Goal: Information Seeking & Learning: Find specific fact

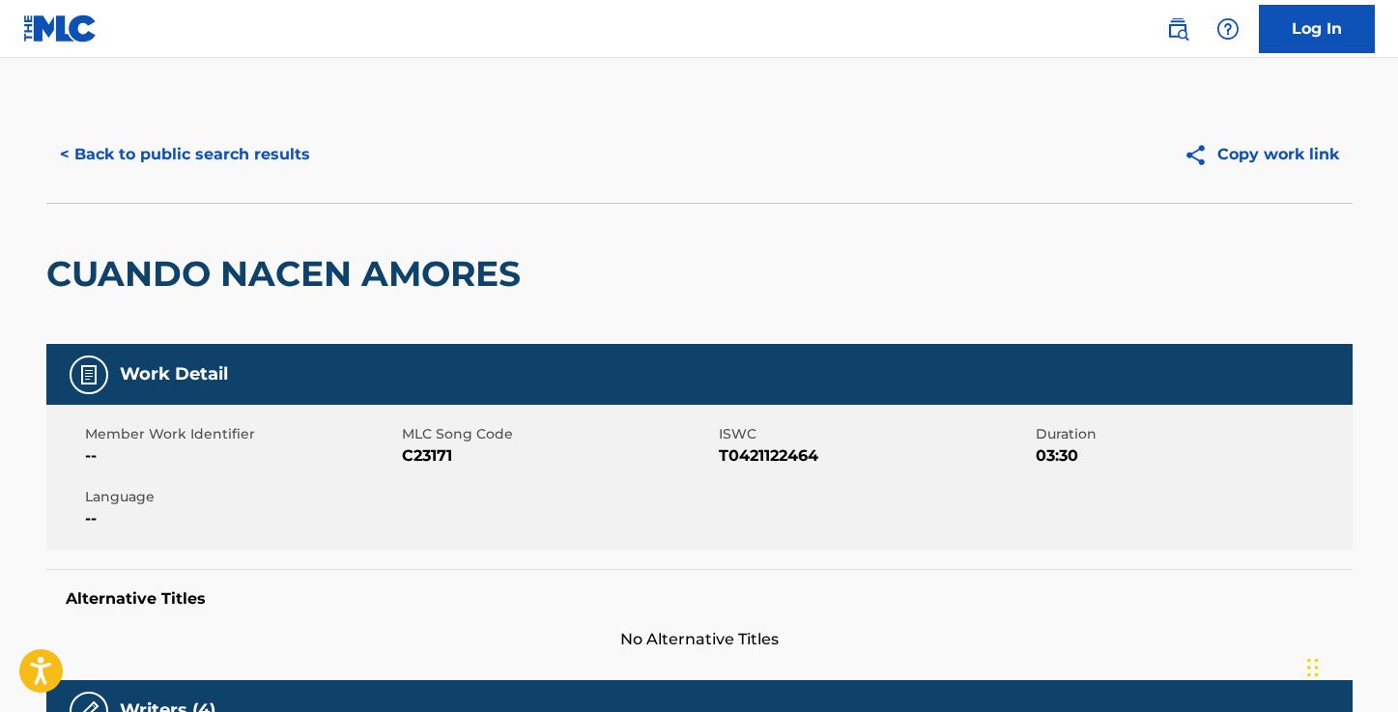
click at [227, 157] on button "< Back to public search results" at bounding box center [184, 154] width 277 height 48
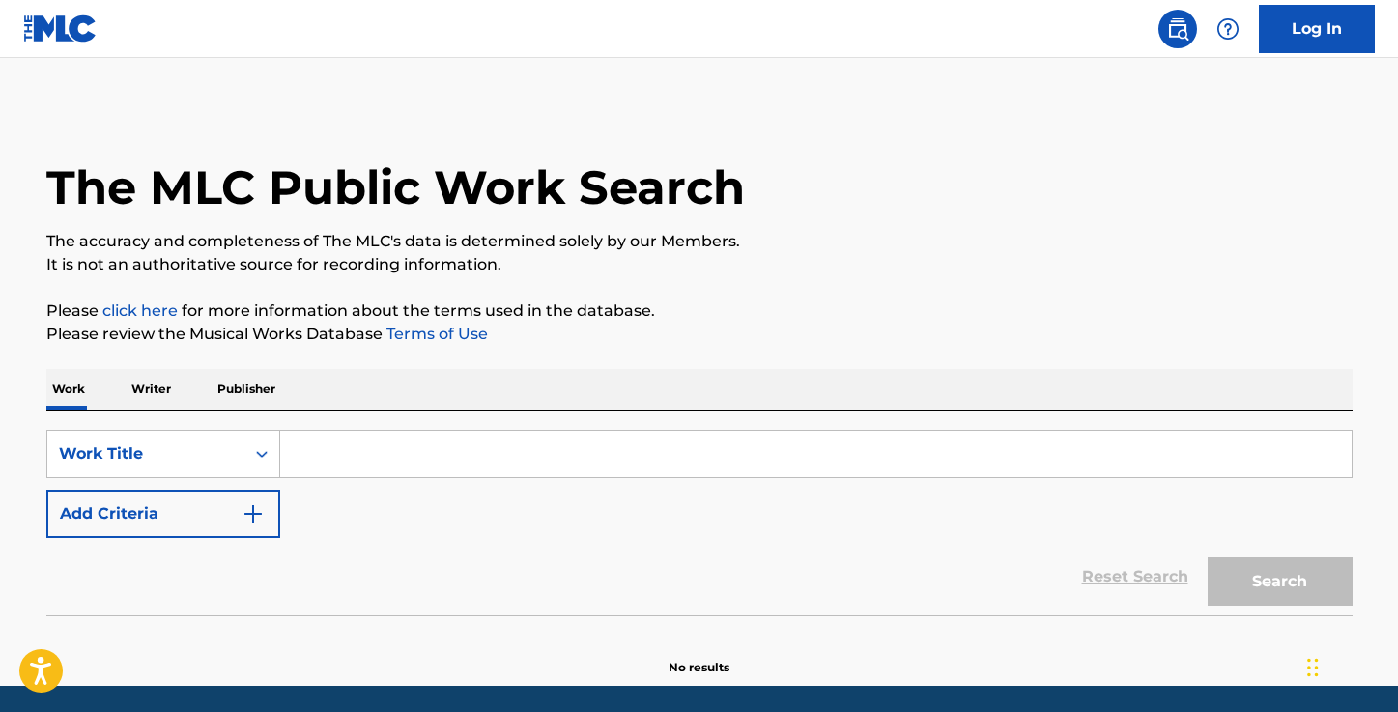
click at [379, 447] on input "Search Form" at bounding box center [816, 454] width 1072 height 46
paste input ""This Christmas Time""
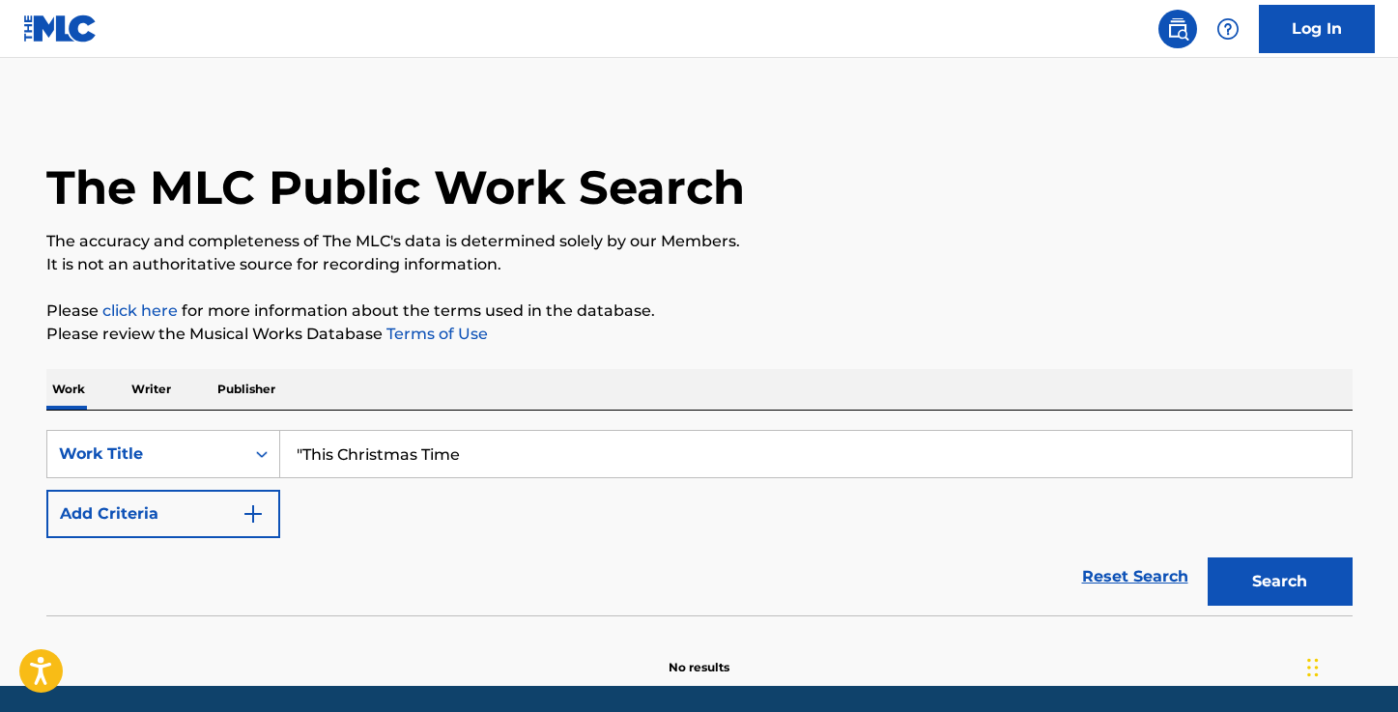
click at [303, 454] on input ""This Christmas Time" at bounding box center [816, 454] width 1072 height 46
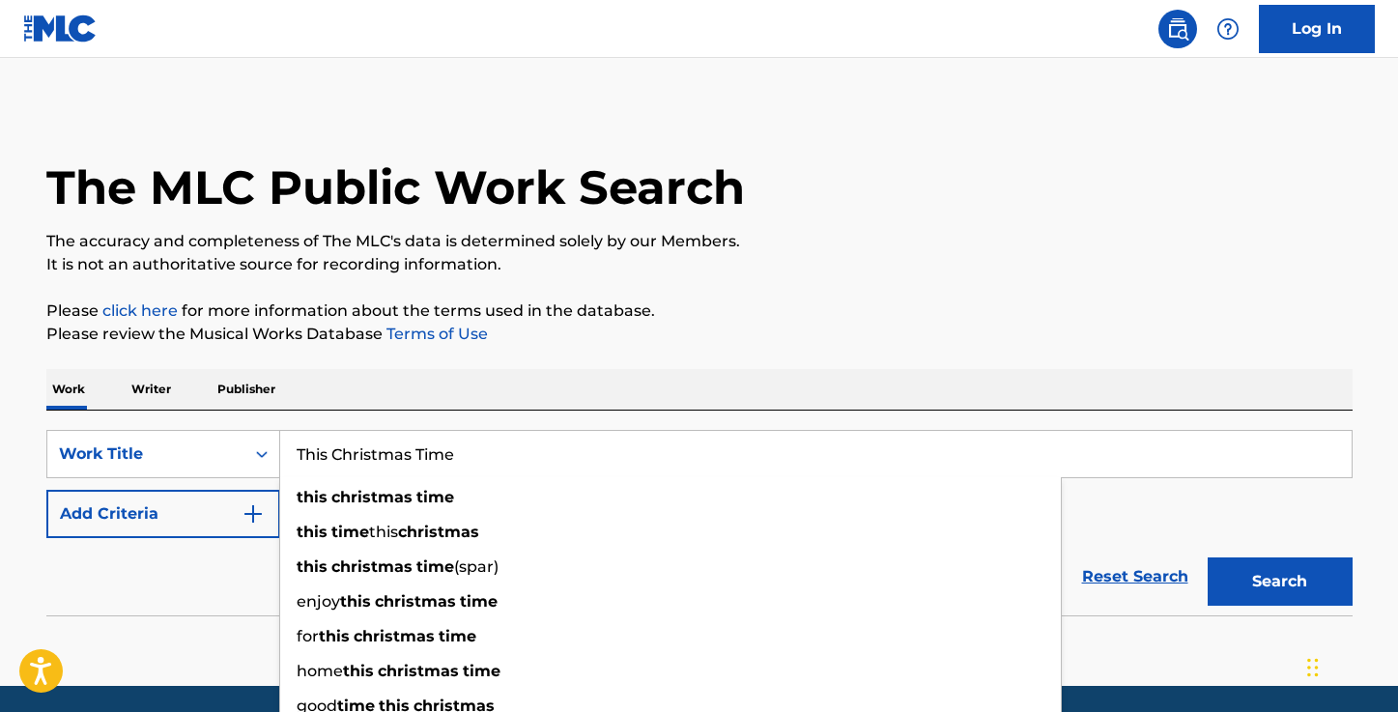
type input "This Christmas Time"
click at [771, 327] on p "Please review the Musical Works Database Terms of Use" at bounding box center [699, 334] width 1307 height 23
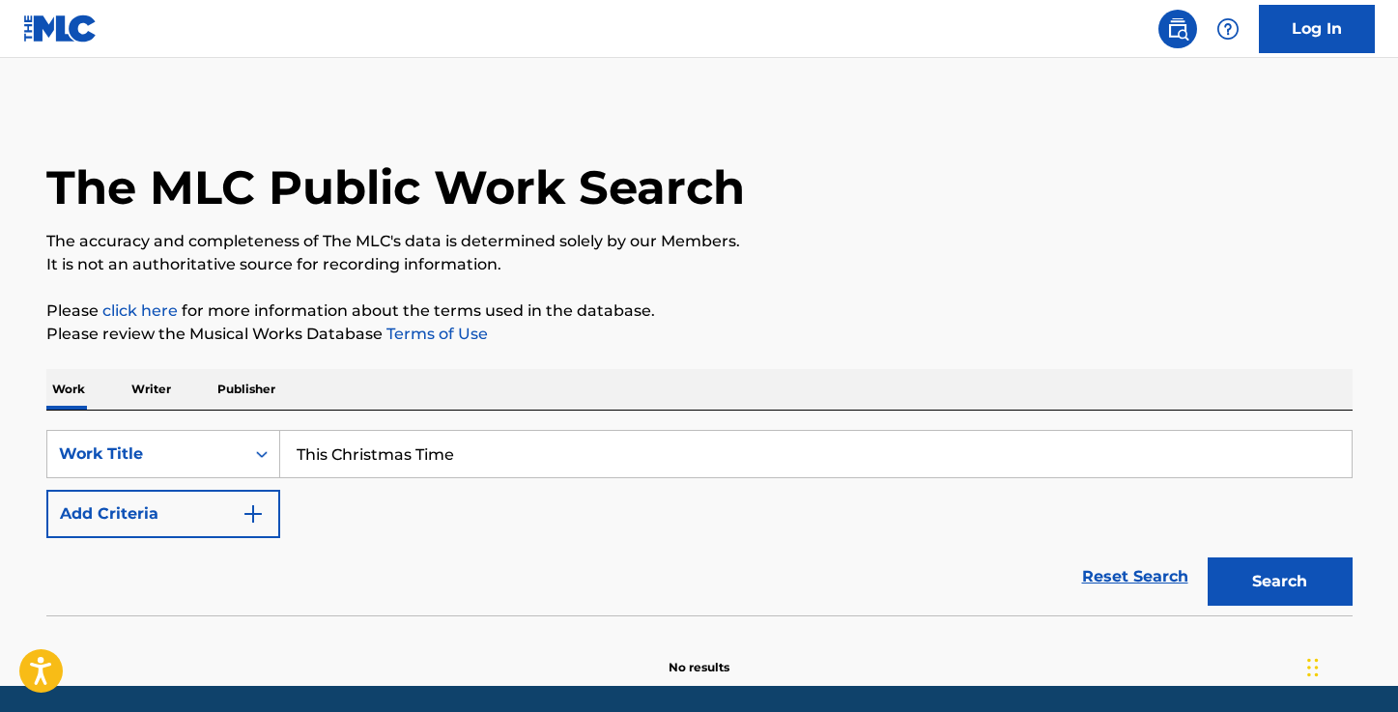
click at [218, 516] on button "Add Criteria" at bounding box center [163, 514] width 234 height 48
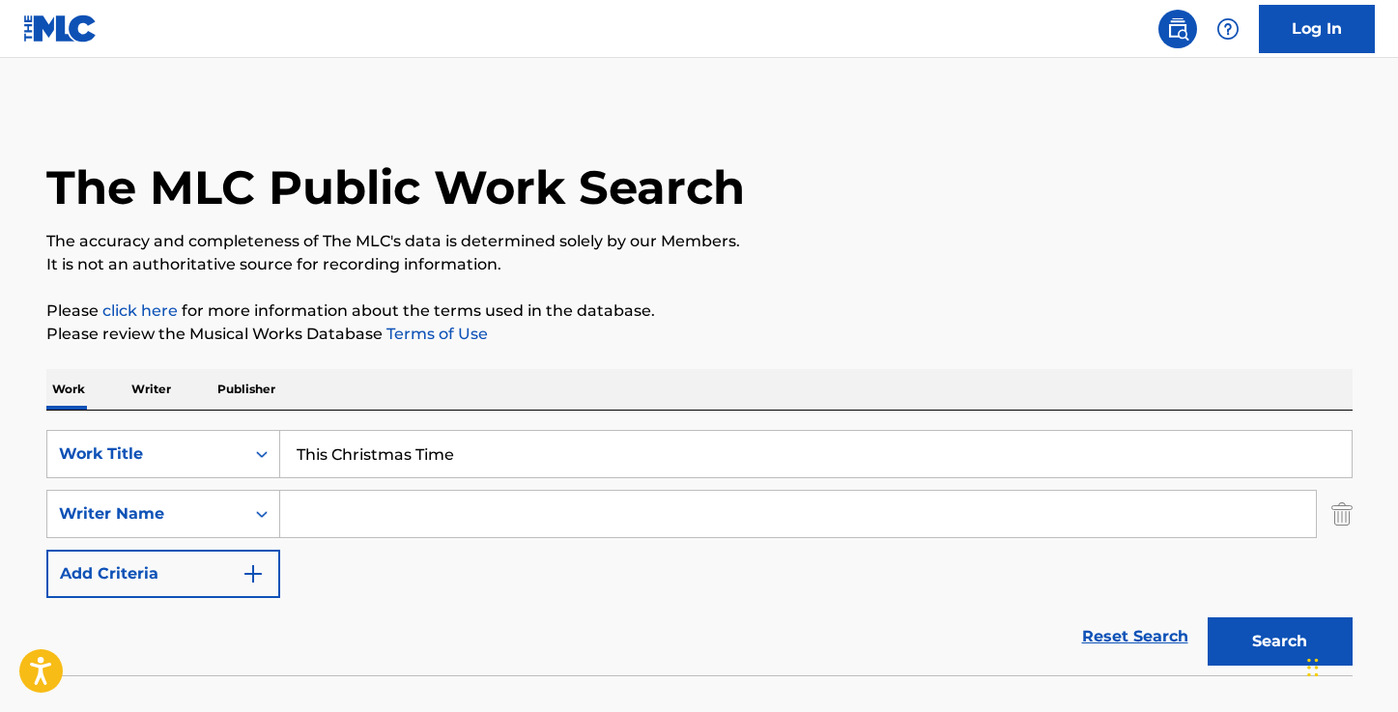
click at [339, 516] on input "Search Form" at bounding box center [798, 514] width 1036 height 46
paste input "Ted Moock"
type input "Ted Moock"
click at [373, 613] on div "Reset Search Search" at bounding box center [699, 636] width 1307 height 77
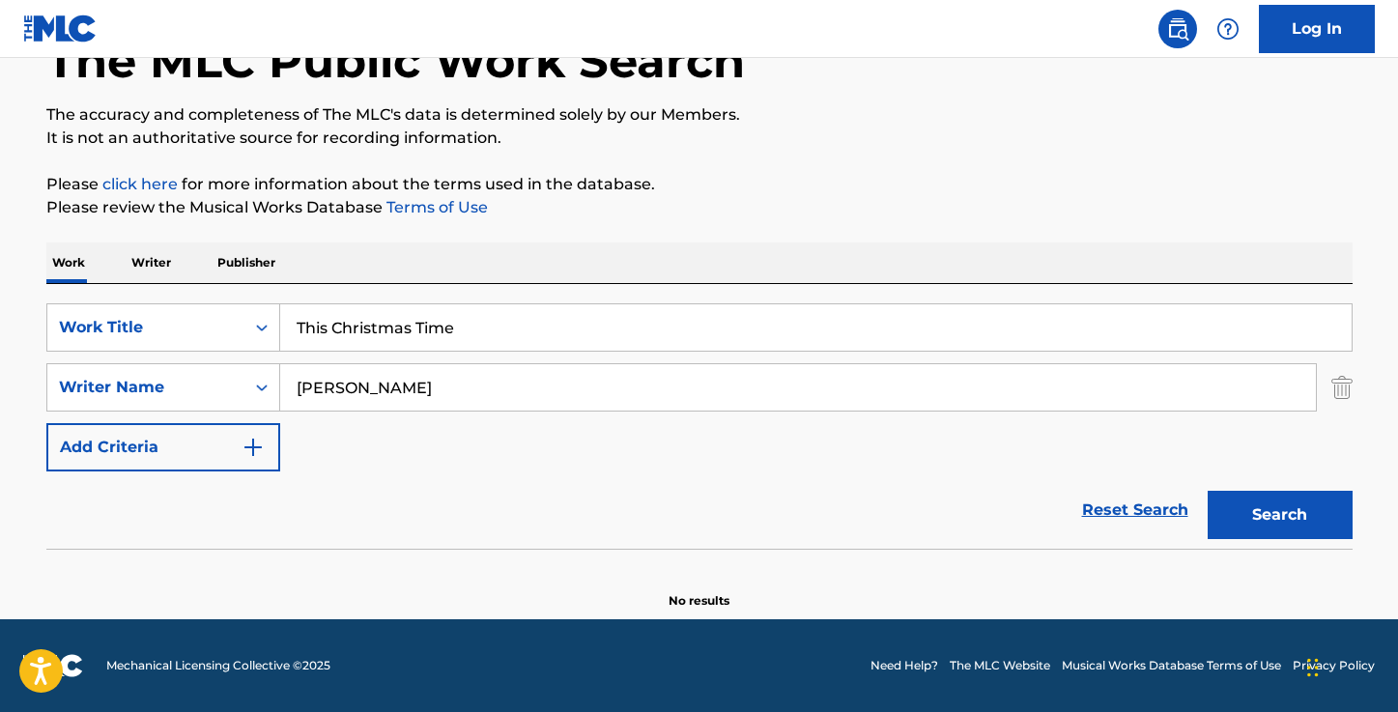
click at [1240, 504] on button "Search" at bounding box center [1280, 515] width 145 height 48
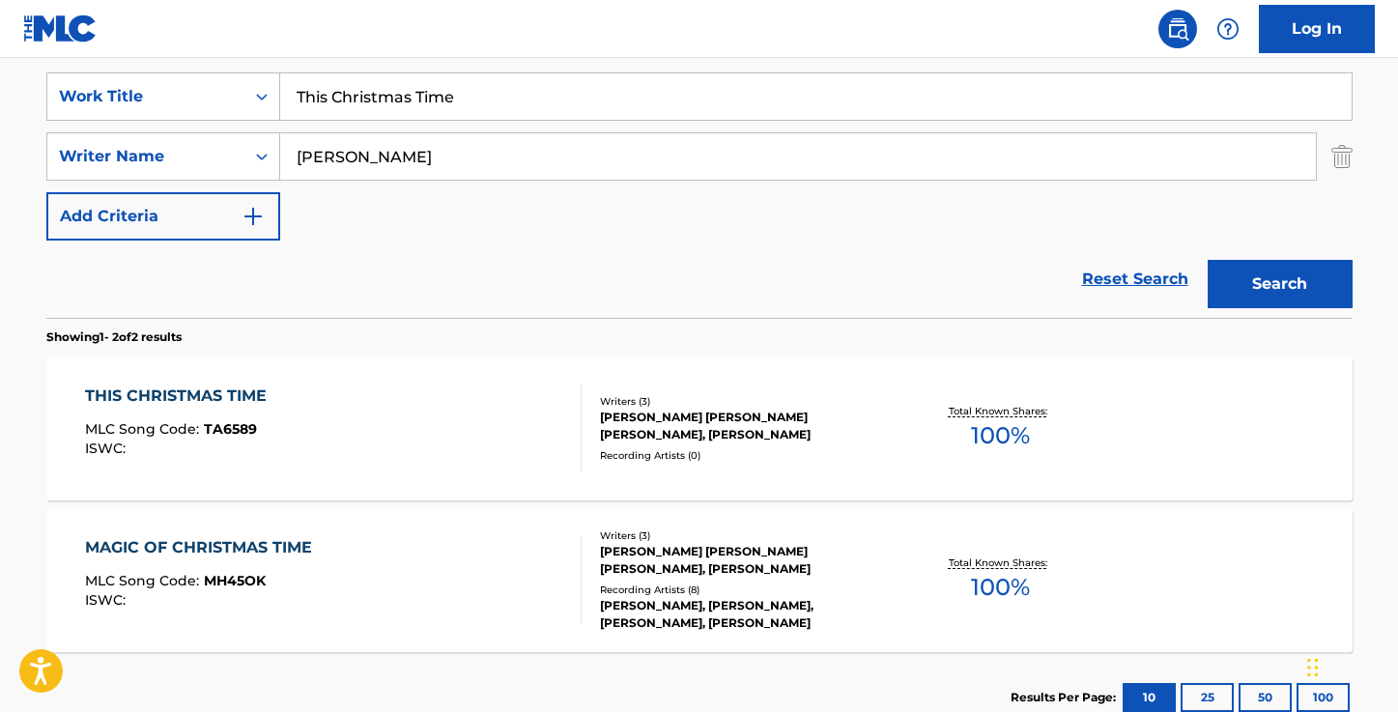
scroll to position [369, 0]
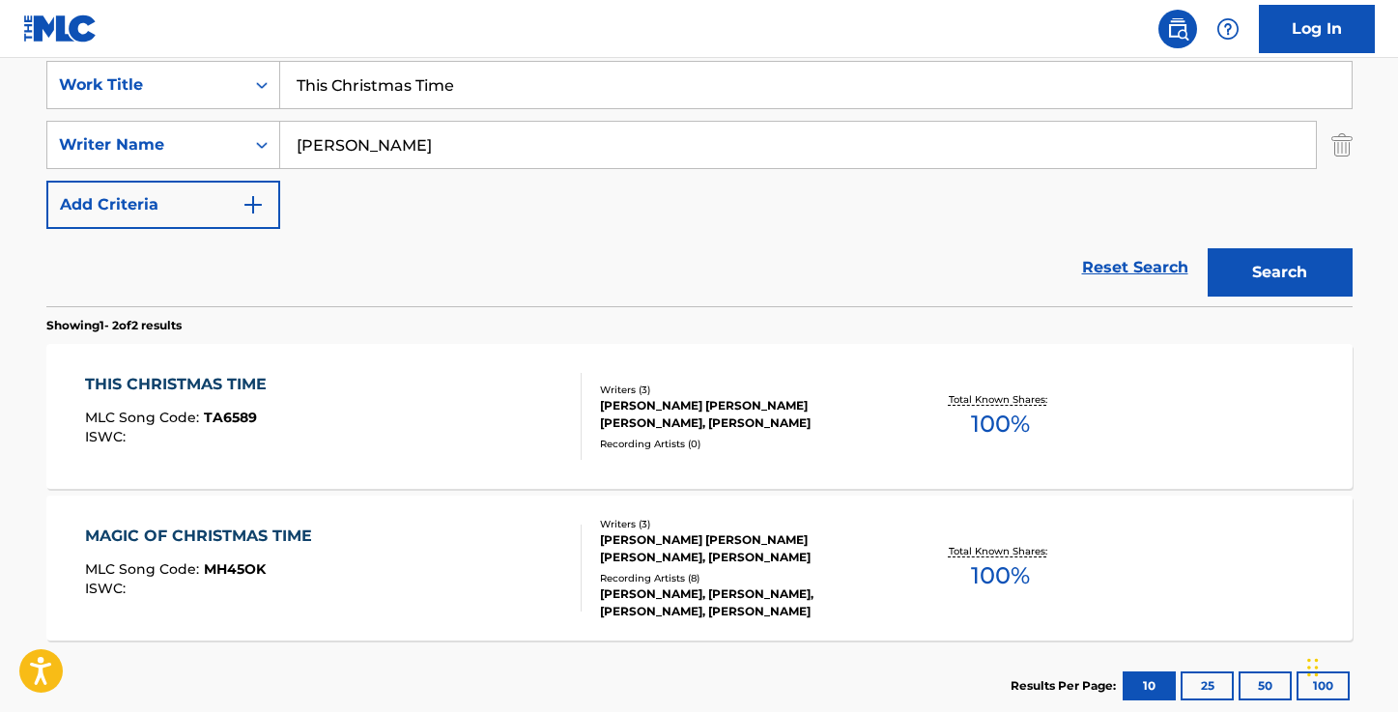
click at [208, 389] on div "THIS CHRISTMAS TIME" at bounding box center [180, 384] width 191 height 23
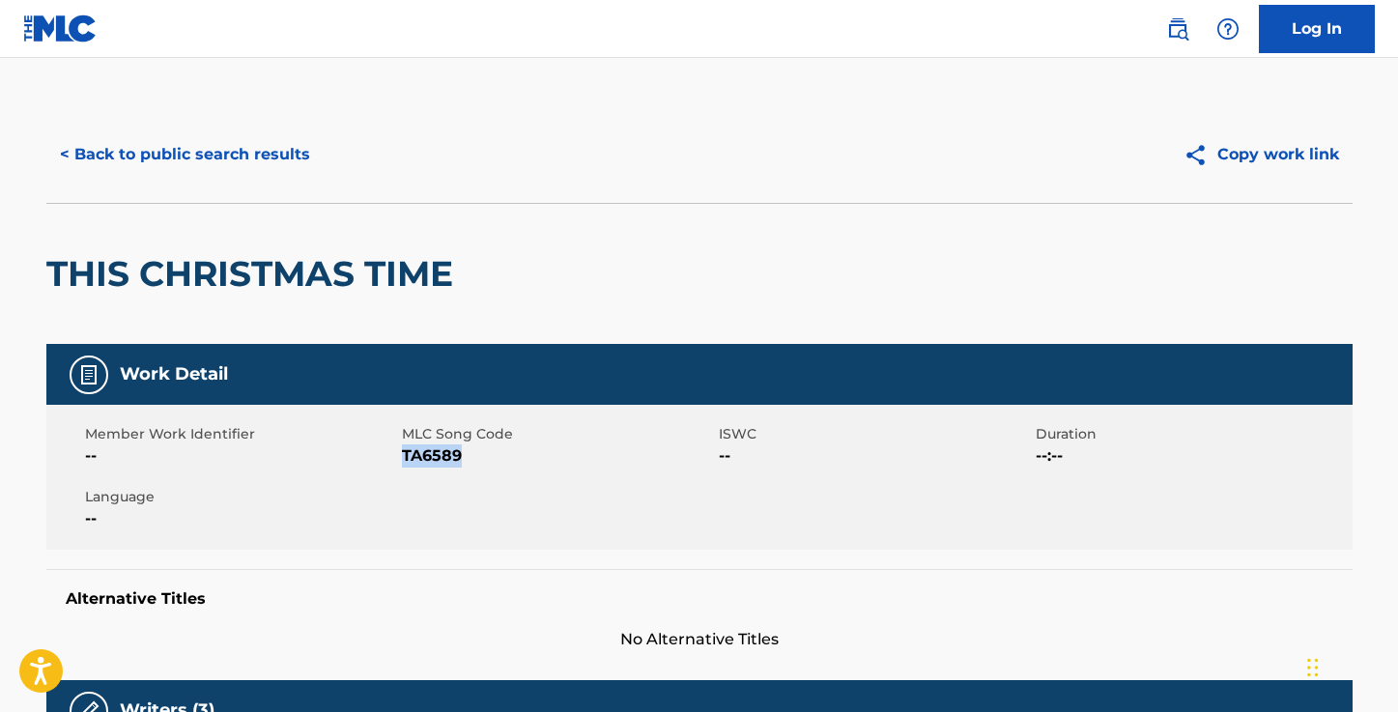
drag, startPoint x: 461, startPoint y: 454, endPoint x: 402, endPoint y: 454, distance: 58.9
click at [402, 454] on span "TA6589" at bounding box center [558, 456] width 312 height 23
copy span "TA6589"
click at [205, 154] on button "< Back to public search results" at bounding box center [184, 154] width 277 height 48
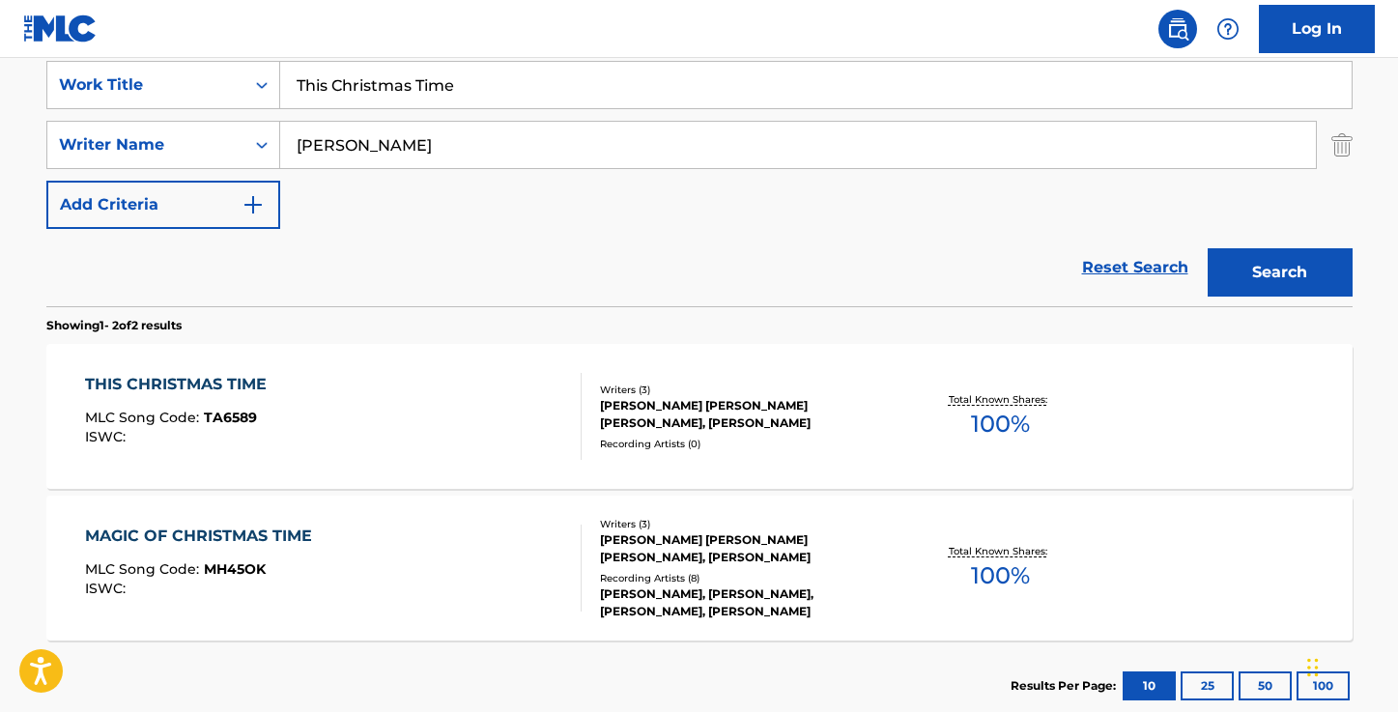
click at [515, 153] on input "Ted Moock" at bounding box center [798, 145] width 1036 height 46
click at [473, 97] on input "This Christmas Time" at bounding box center [816, 85] width 1072 height 46
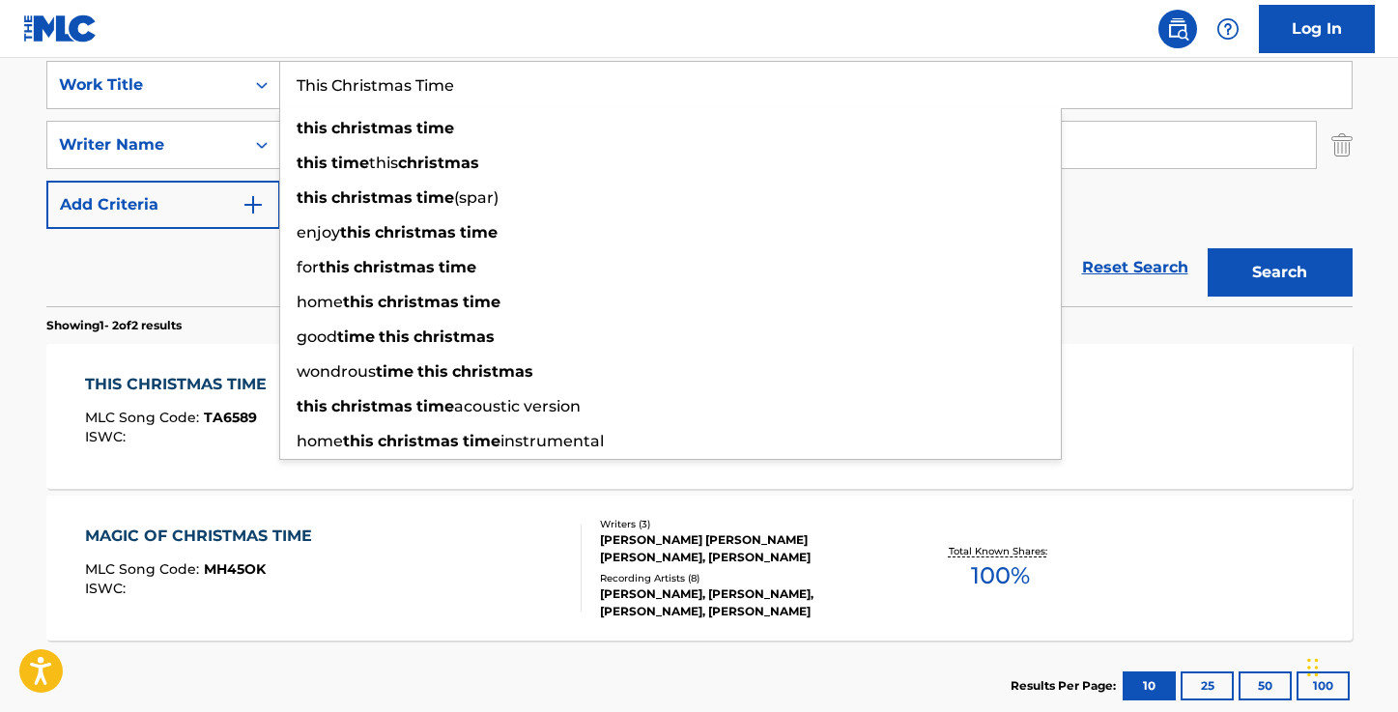
paste input "Rise Together"
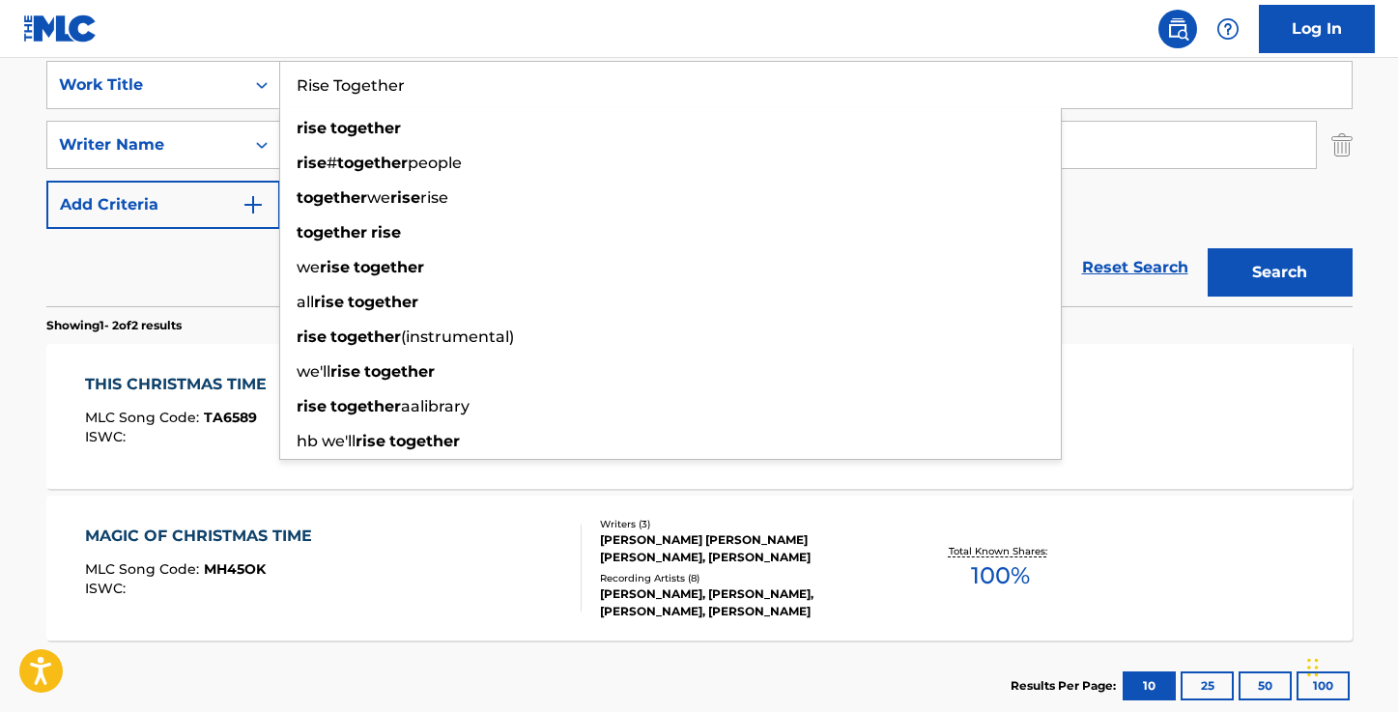
type input "Rise Together"
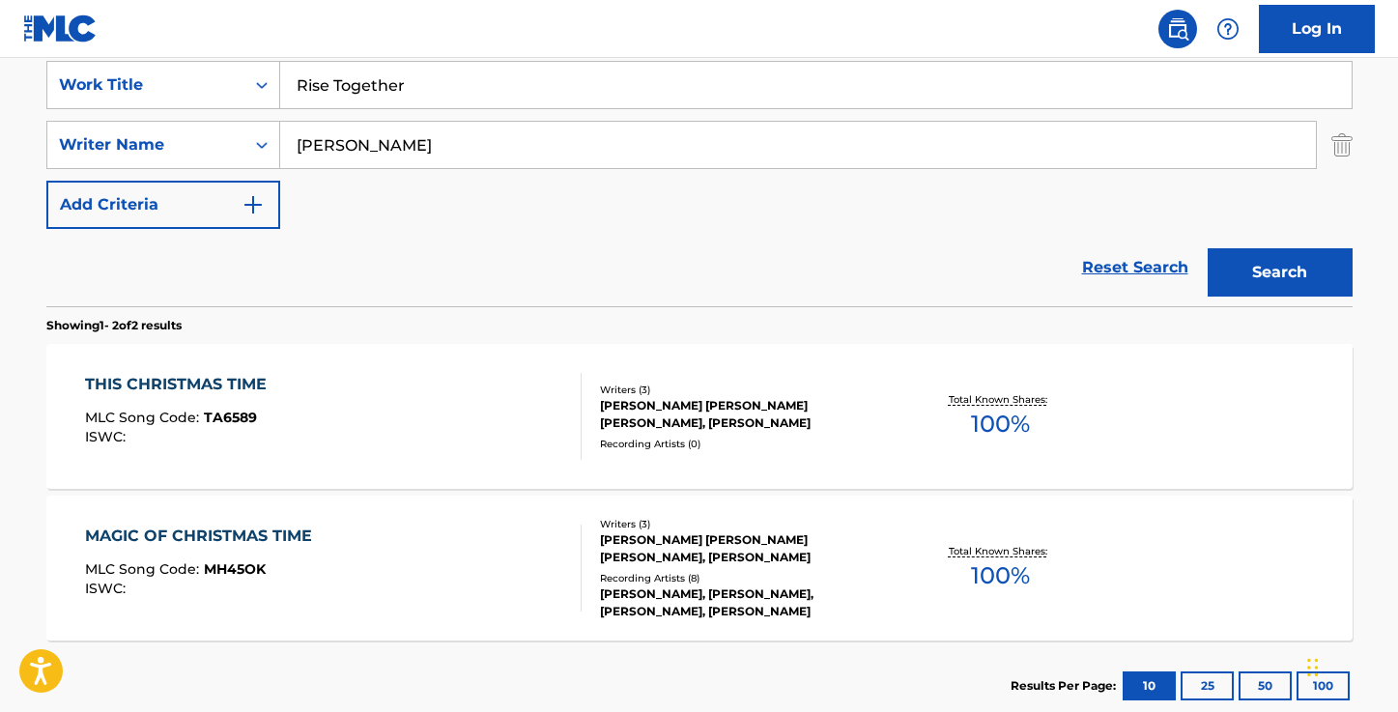
click at [158, 278] on div "Reset Search Search" at bounding box center [699, 267] width 1307 height 77
click at [1243, 271] on button "Search" at bounding box center [1280, 272] width 145 height 48
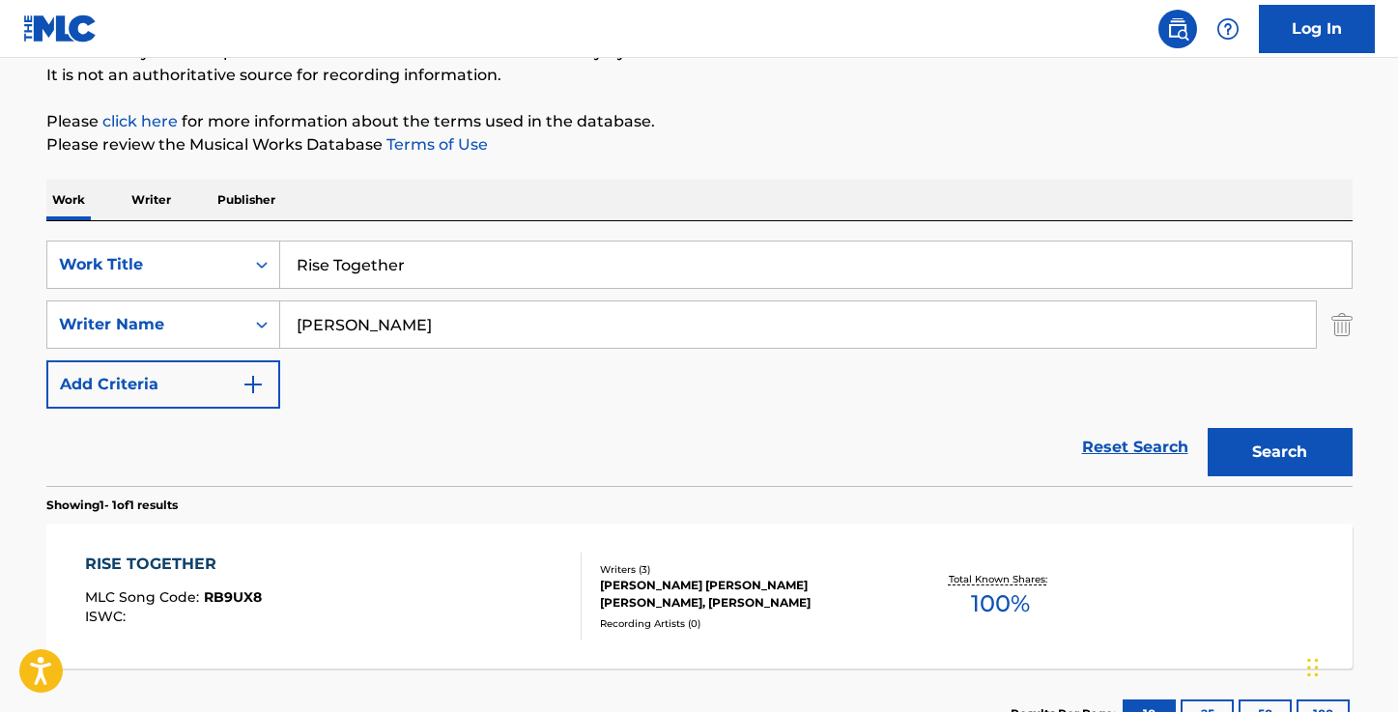
scroll to position [339, 0]
